Goal: Task Accomplishment & Management: Manage account settings

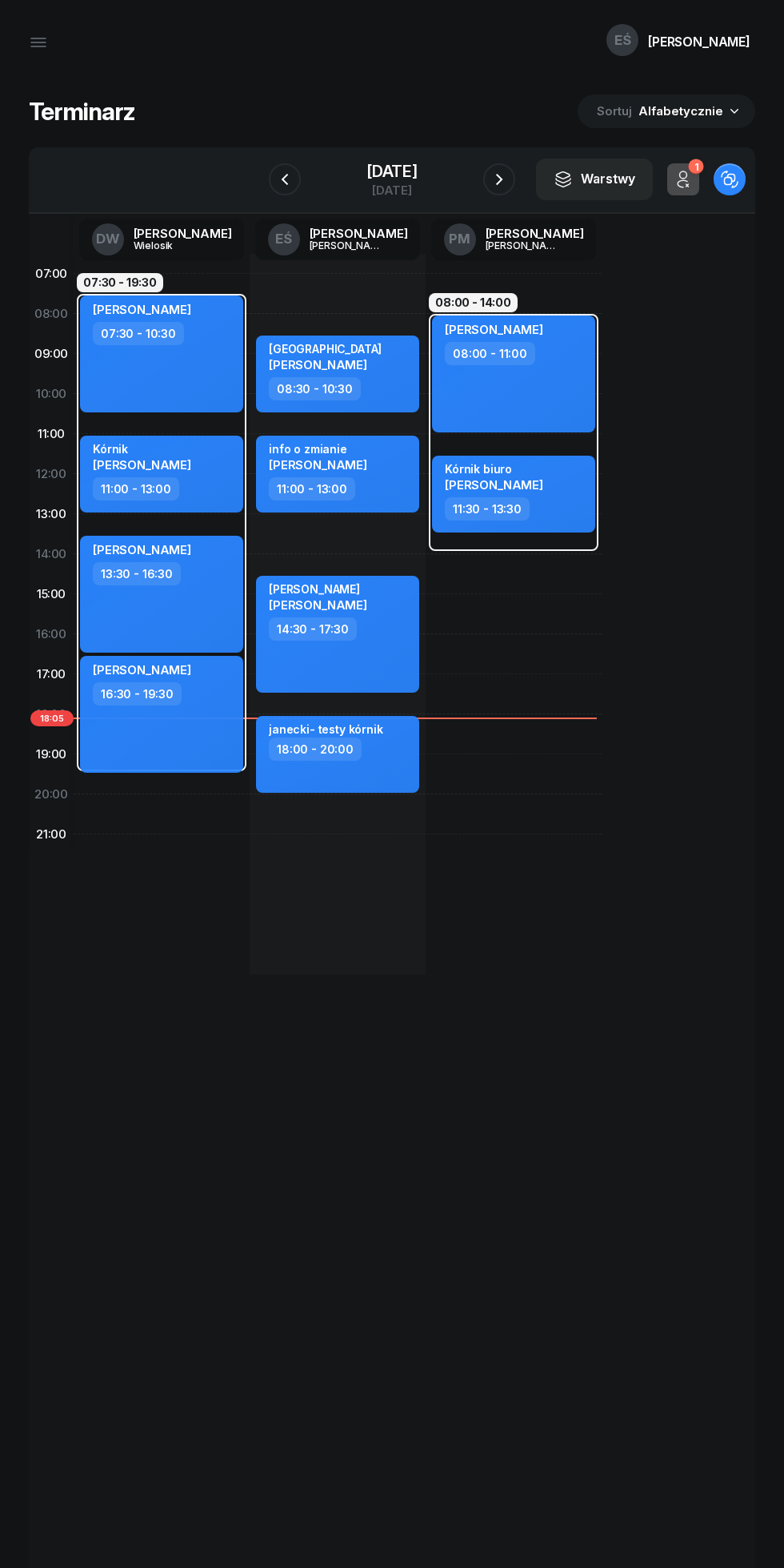
click at [38, 38] on icon "button" at bounding box center [38, 38] width 14 height 0
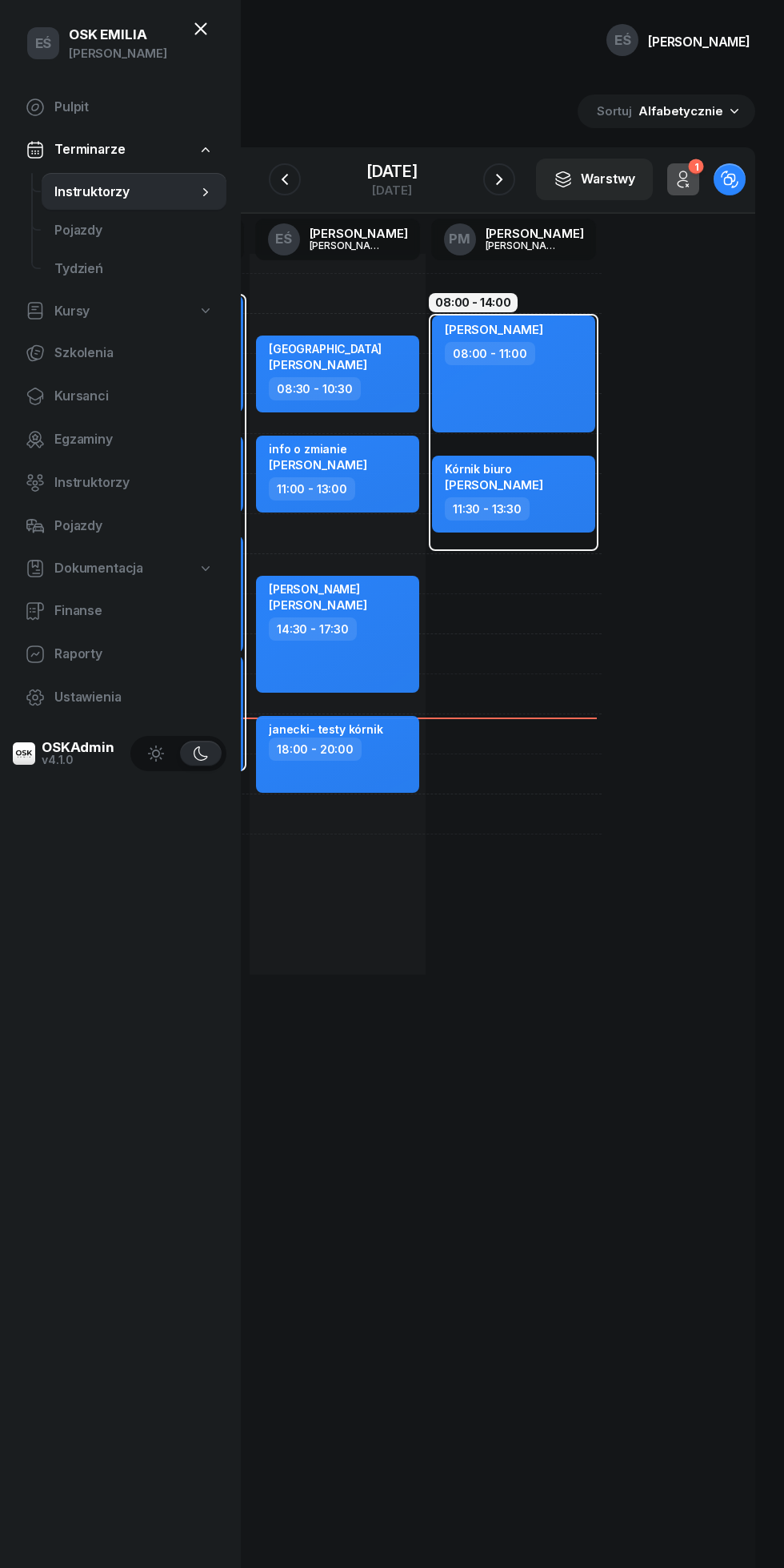
click at [61, 386] on span "Kursanci" at bounding box center [134, 396] width 159 height 21
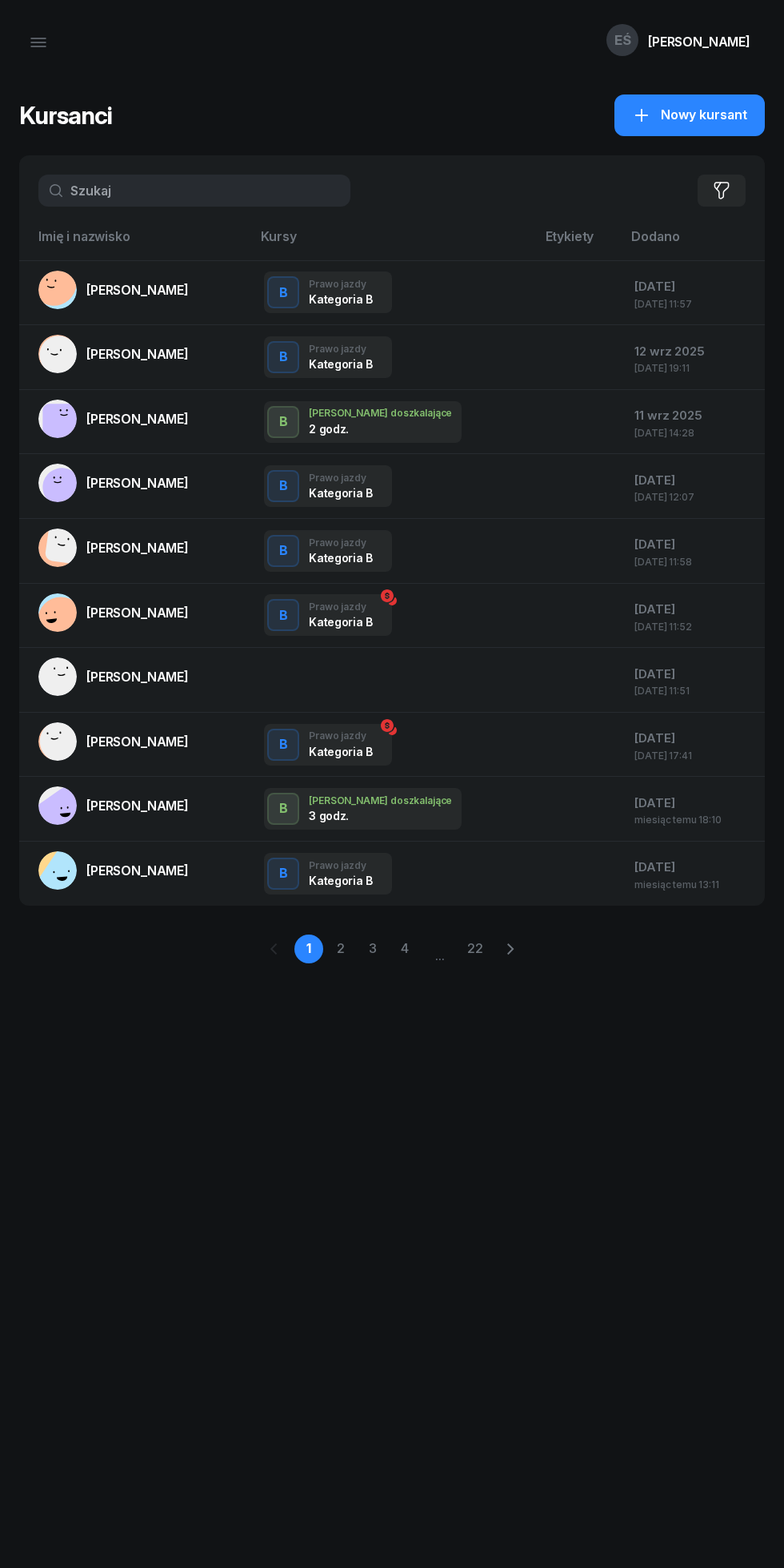
click at [120, 195] on input "text" at bounding box center [194, 191] width 312 height 32
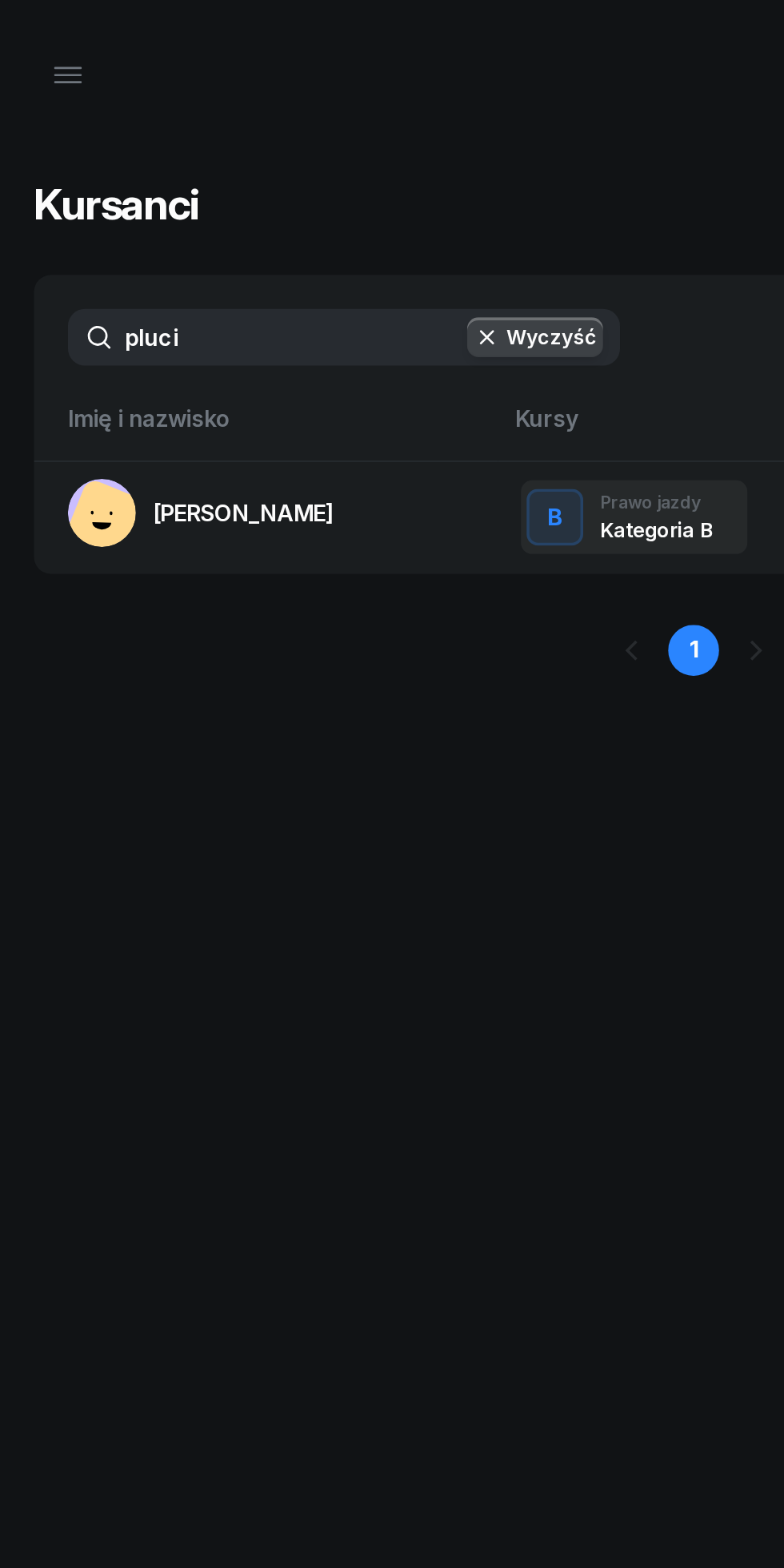
type input "pluci"
click at [117, 294] on span "[PERSON_NAME]" at bounding box center [138, 290] width 103 height 16
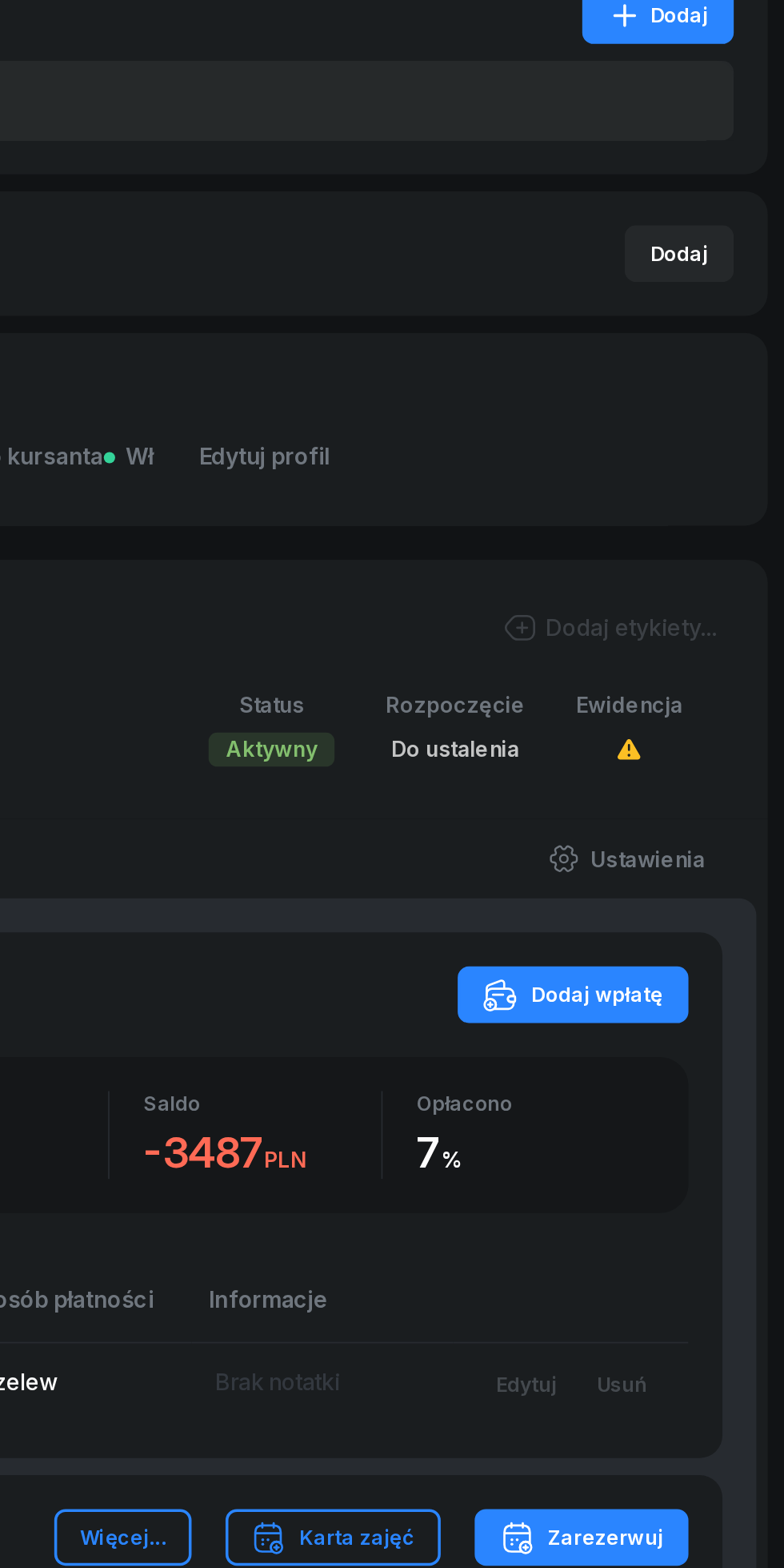
click at [672, 852] on div "Dodaj wpłatę" at bounding box center [655, 847] width 102 height 19
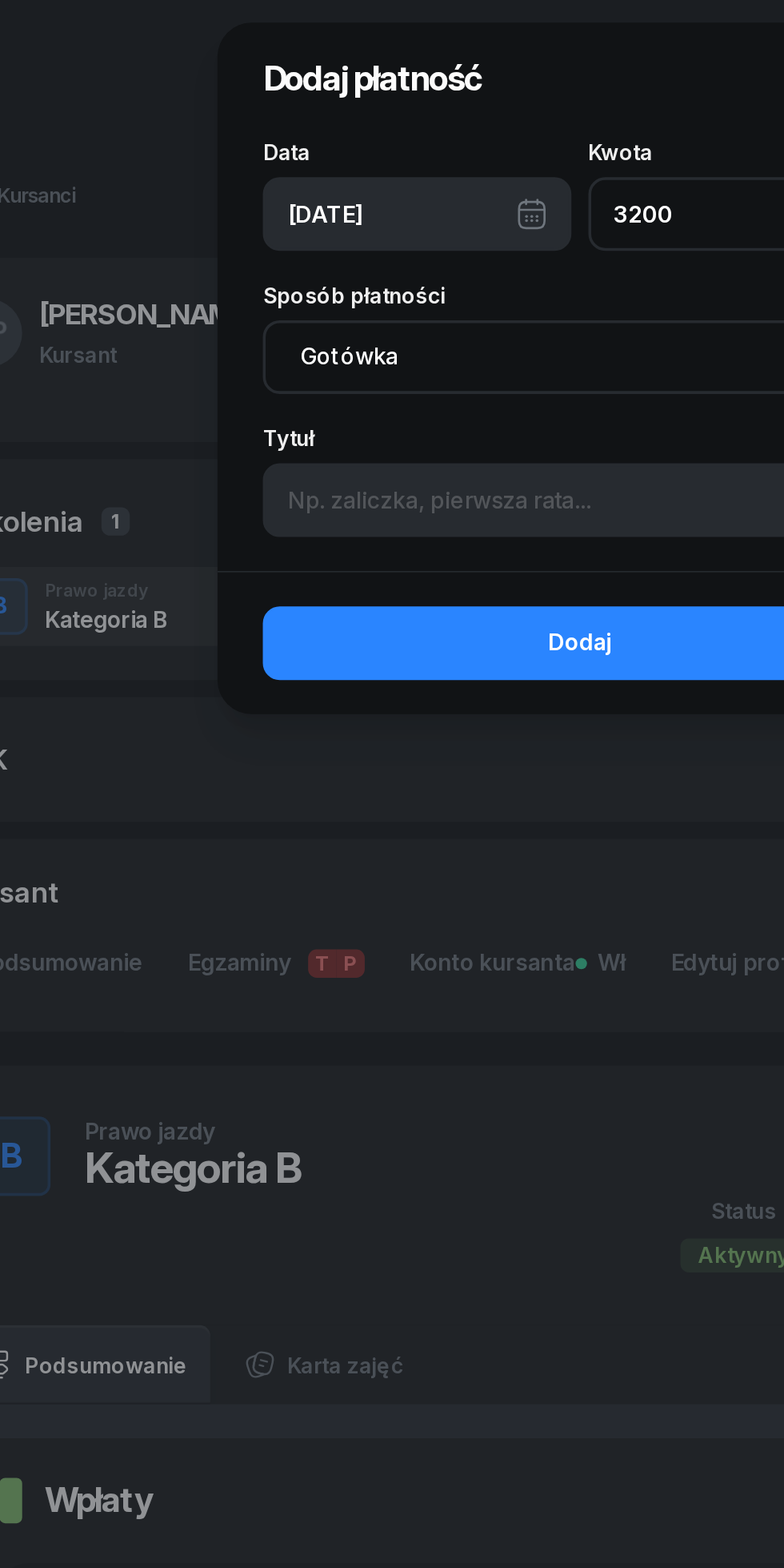
type input "3200"
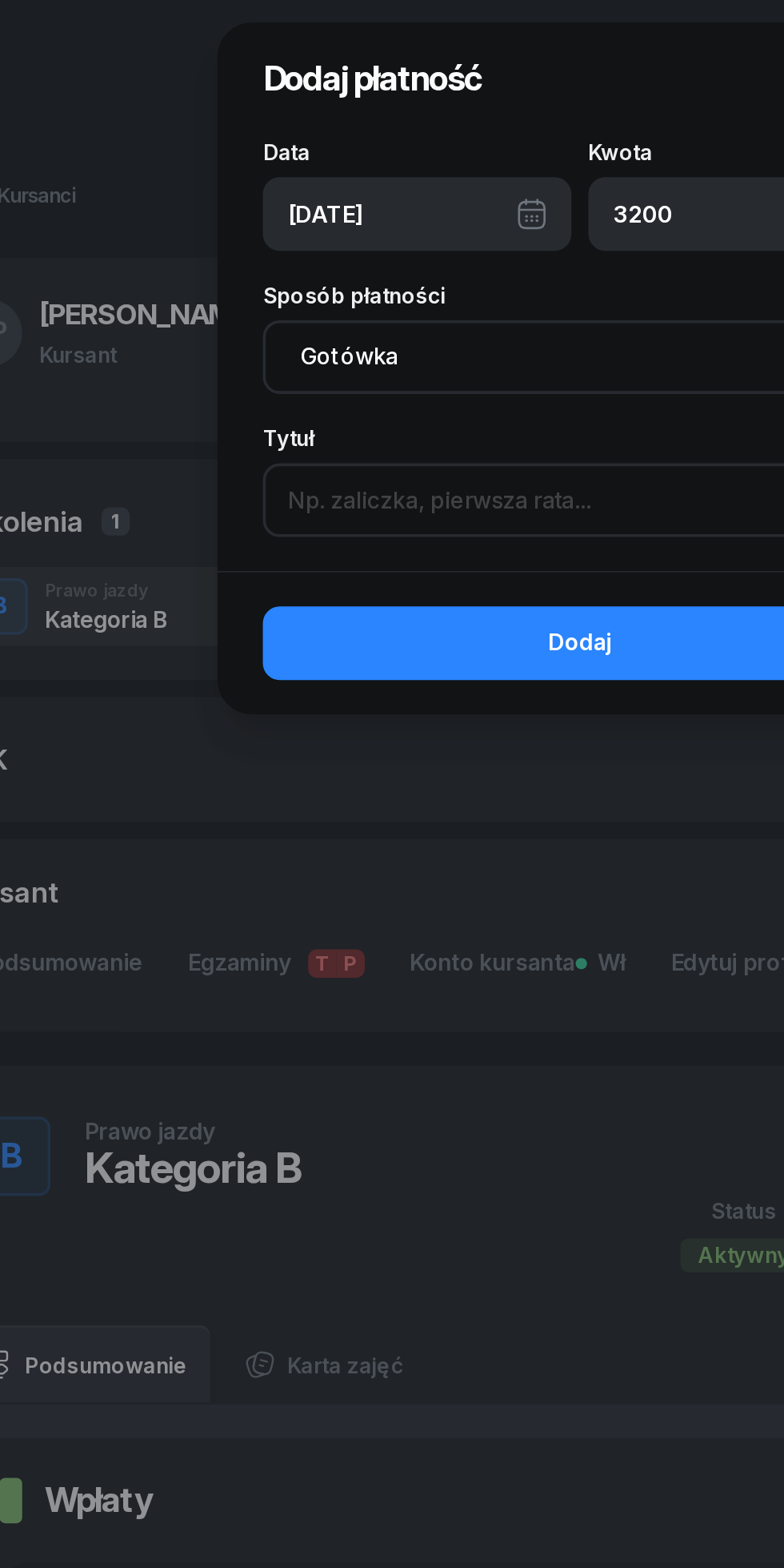
click at [251, 287] on input at bounding box center [392, 283] width 358 height 42
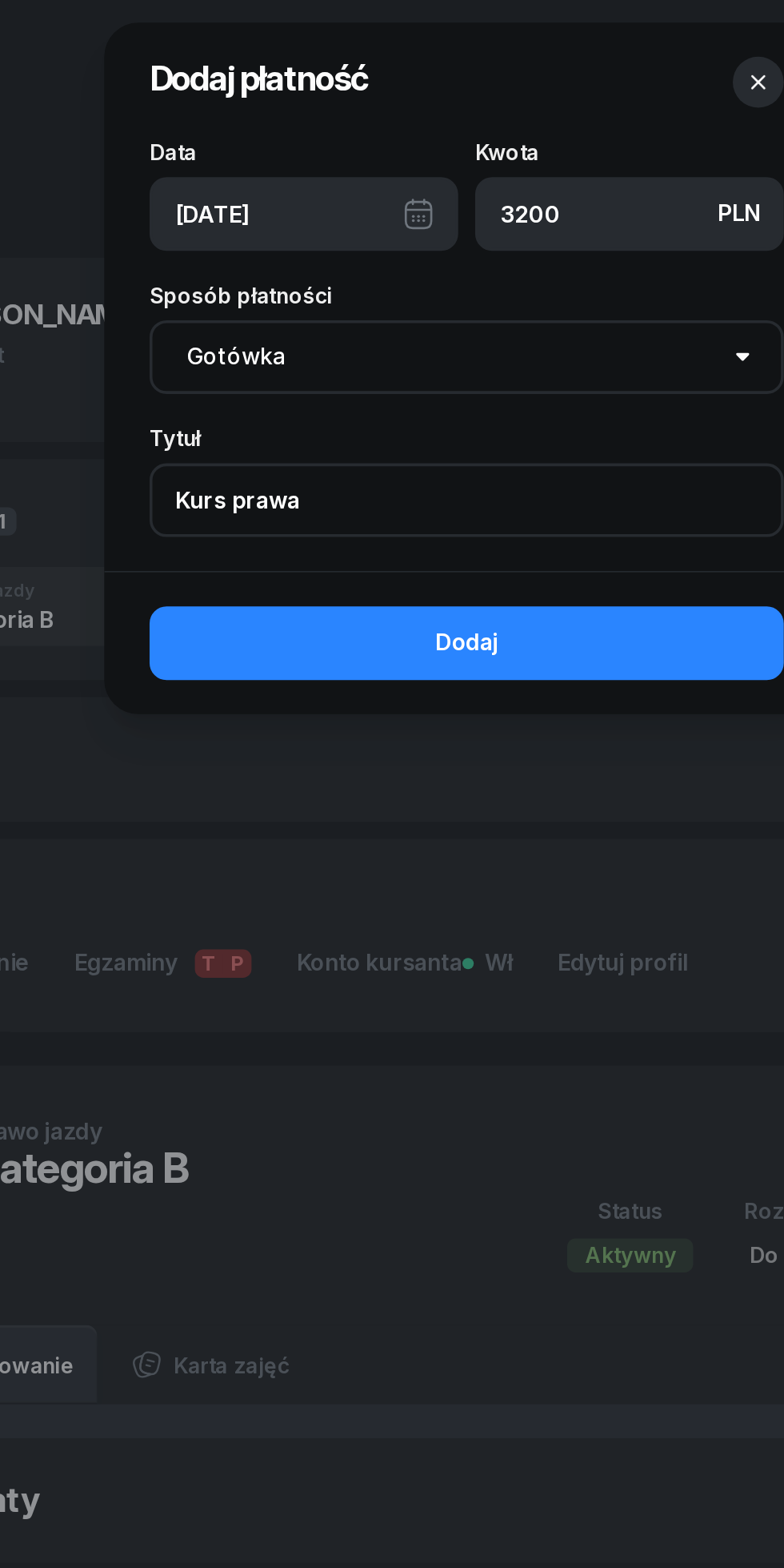
type input "Kurs prawa jazdy"
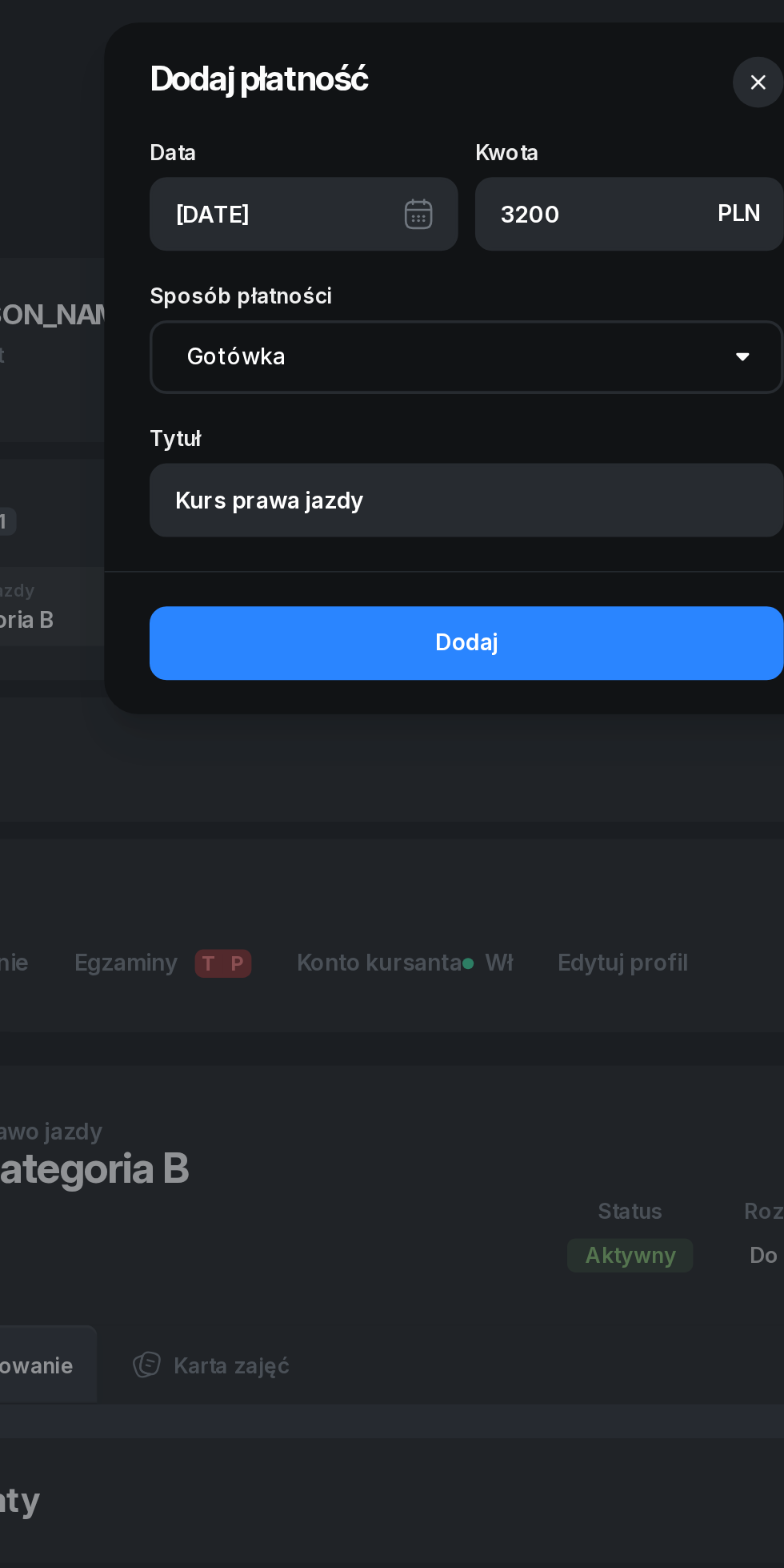
click at [444, 371] on button "Dodaj" at bounding box center [392, 363] width 358 height 42
